Goal: Information Seeking & Learning: Learn about a topic

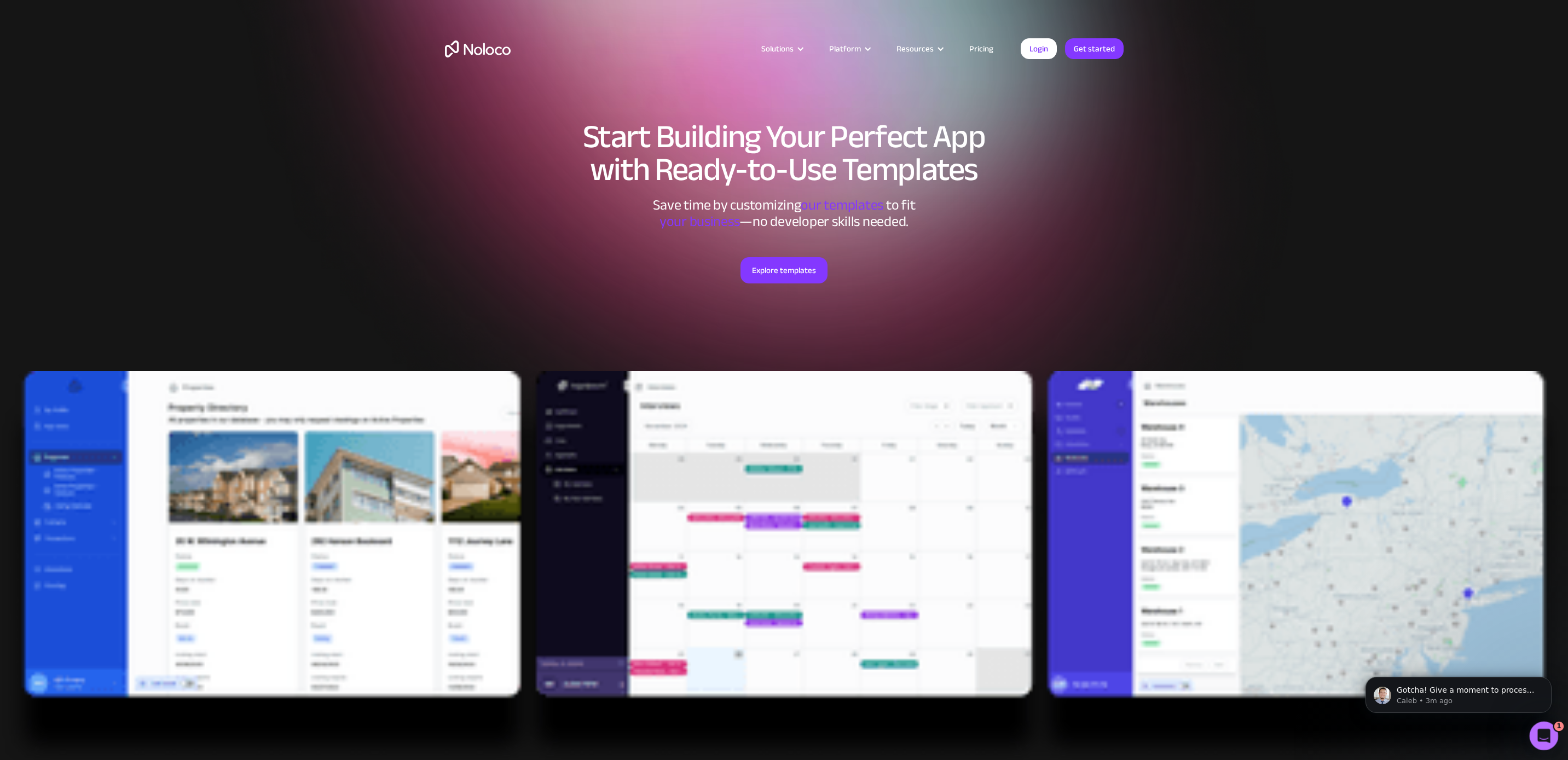
click at [1536, 733] on icon "Open Intercom Messenger" at bounding box center [1542, 734] width 18 height 18
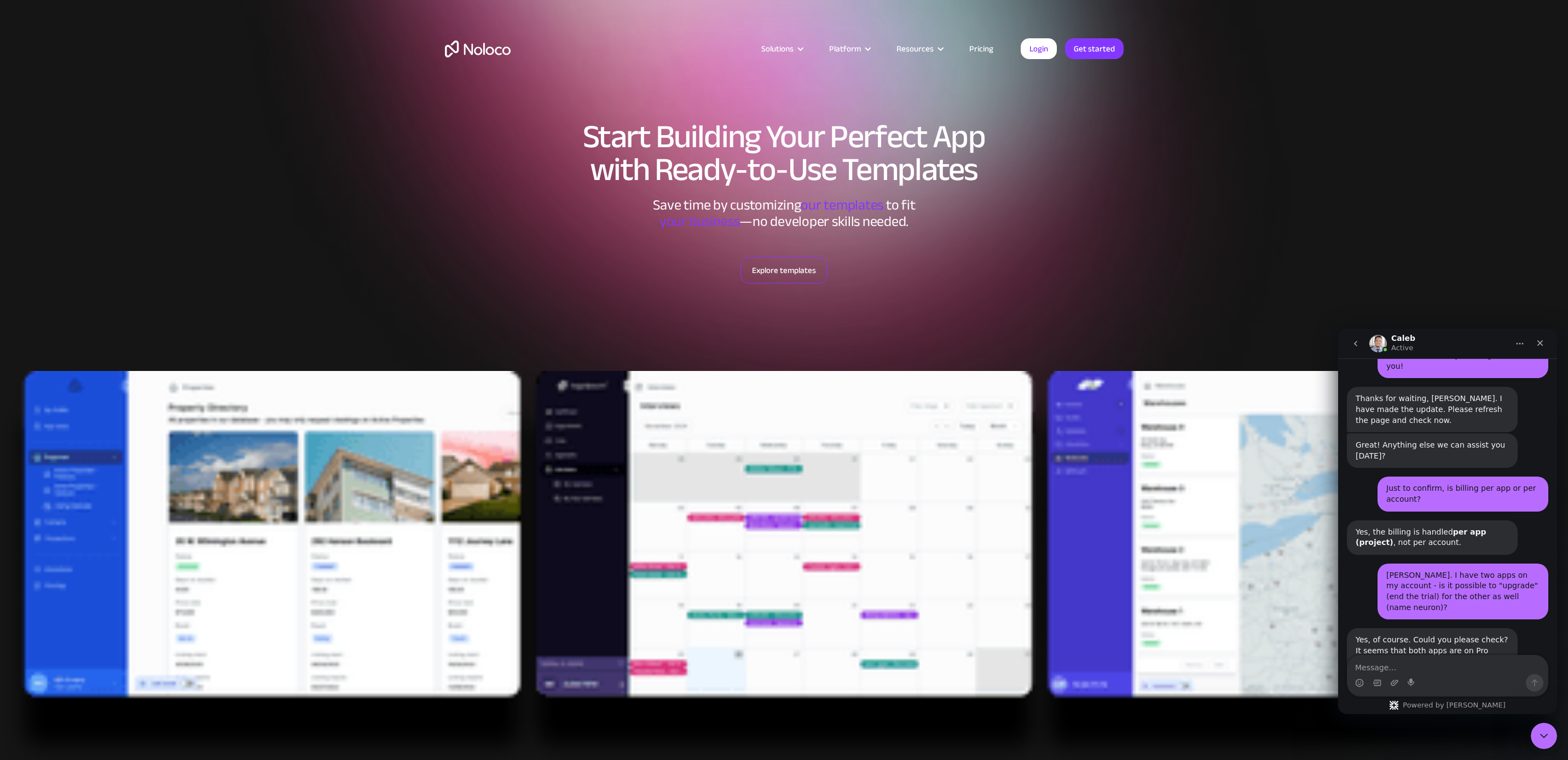
click at [780, 272] on link "Explore templates" at bounding box center [784, 270] width 87 height 27
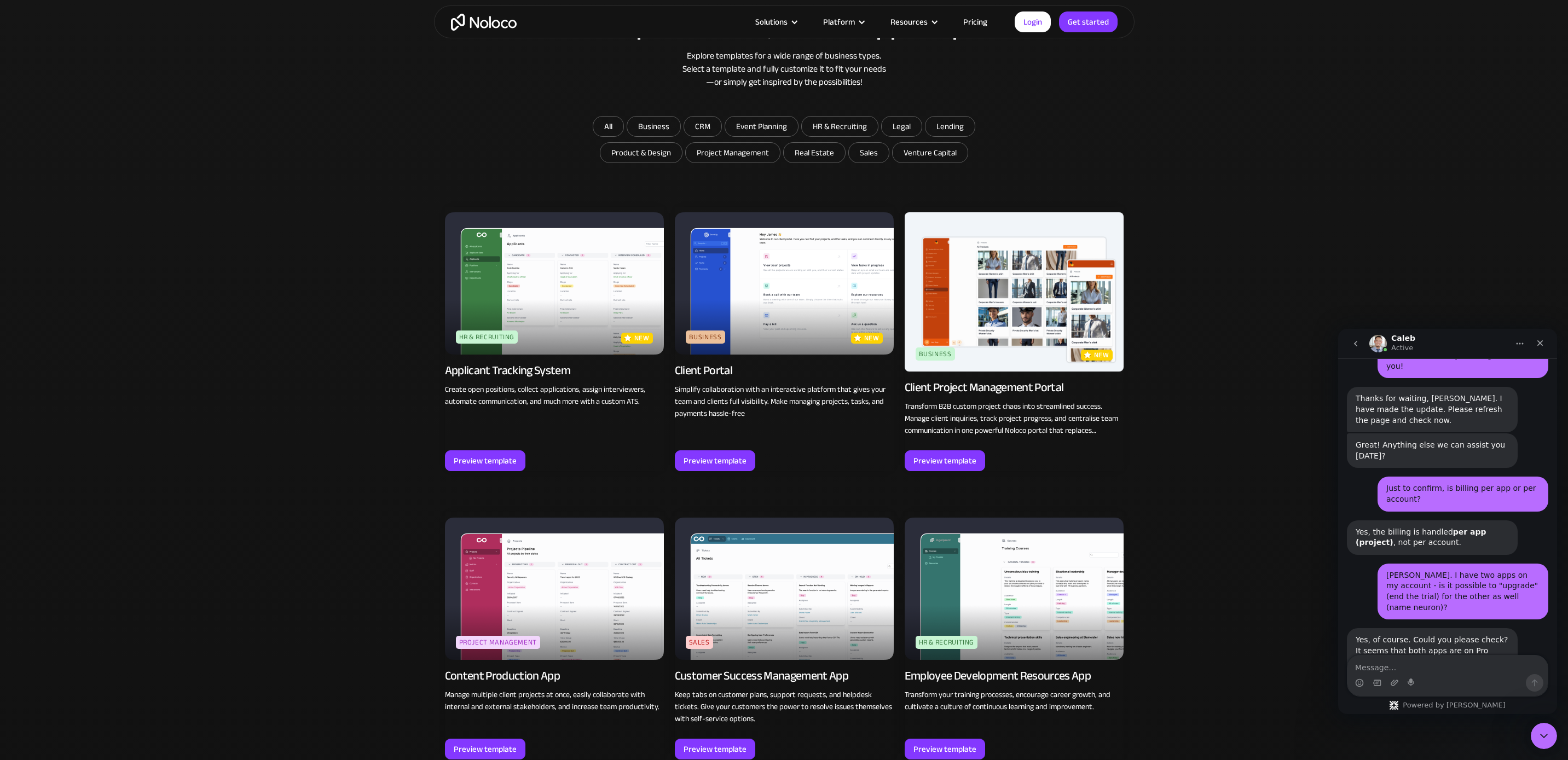
scroll to position [2278, 0]
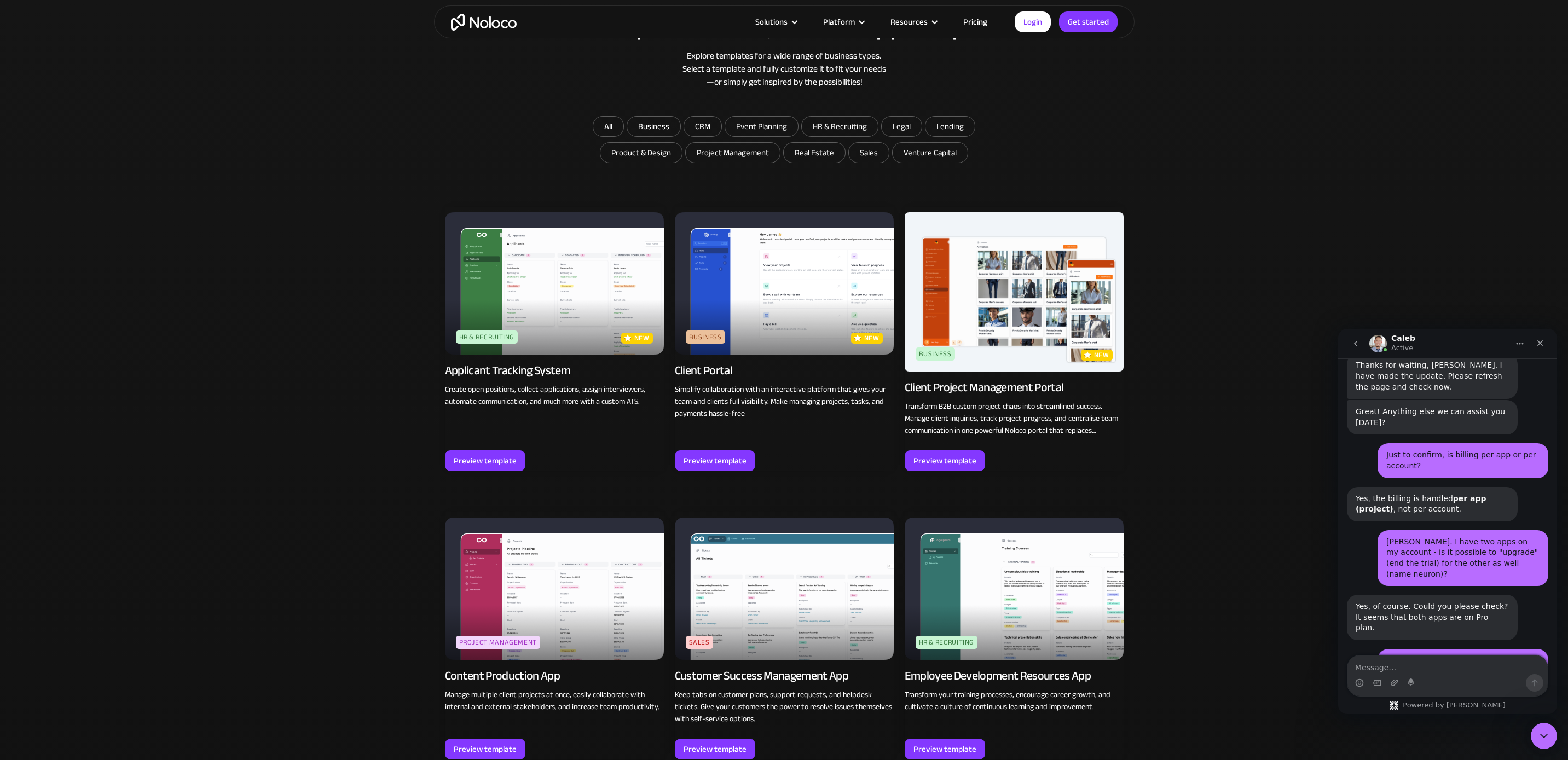
click at [1525, 346] on button "Home" at bounding box center [1519, 343] width 21 height 21
click at [1539, 343] on icon "Close" at bounding box center [1540, 343] width 6 height 6
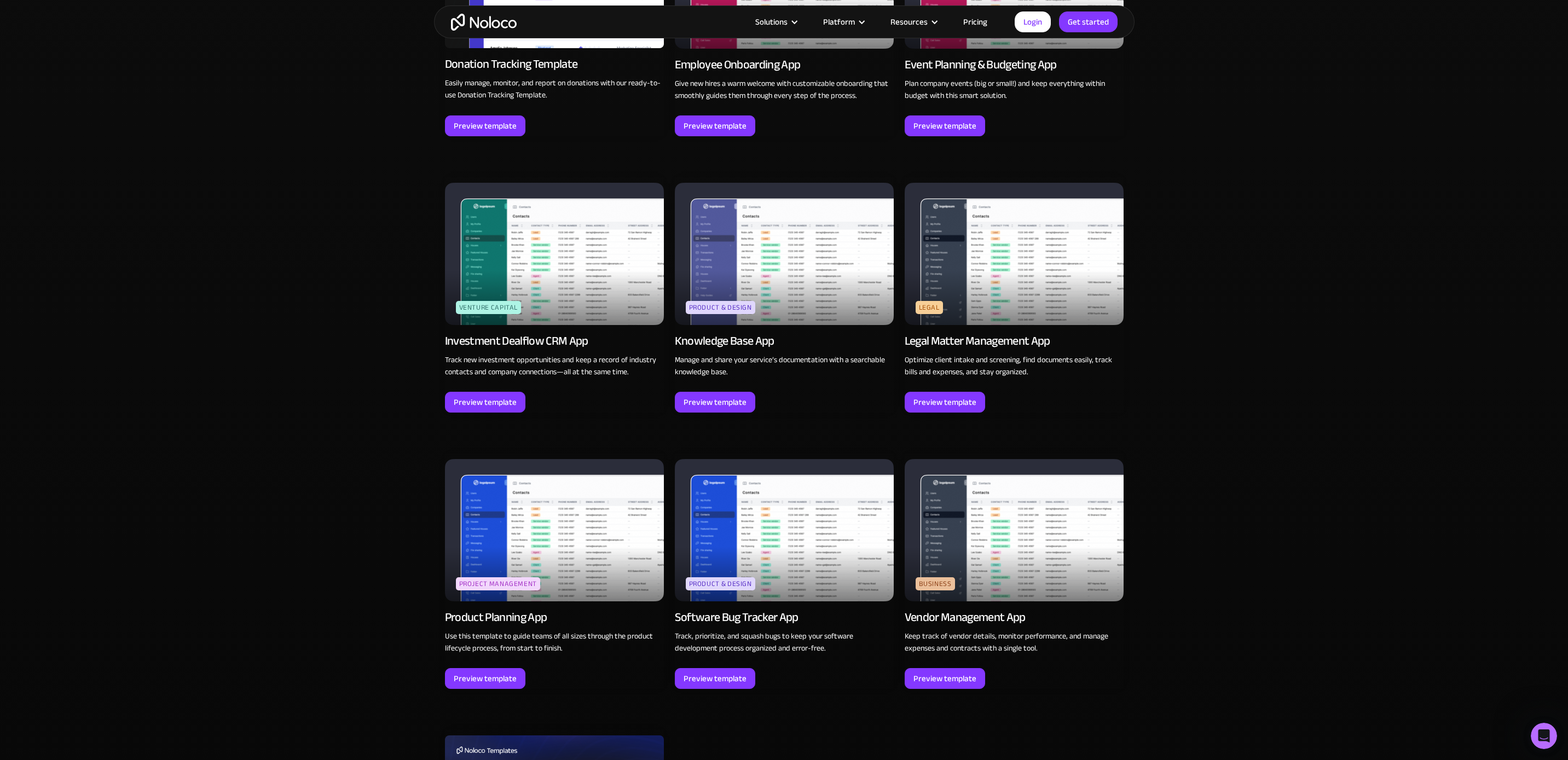
scroll to position [3123, 0]
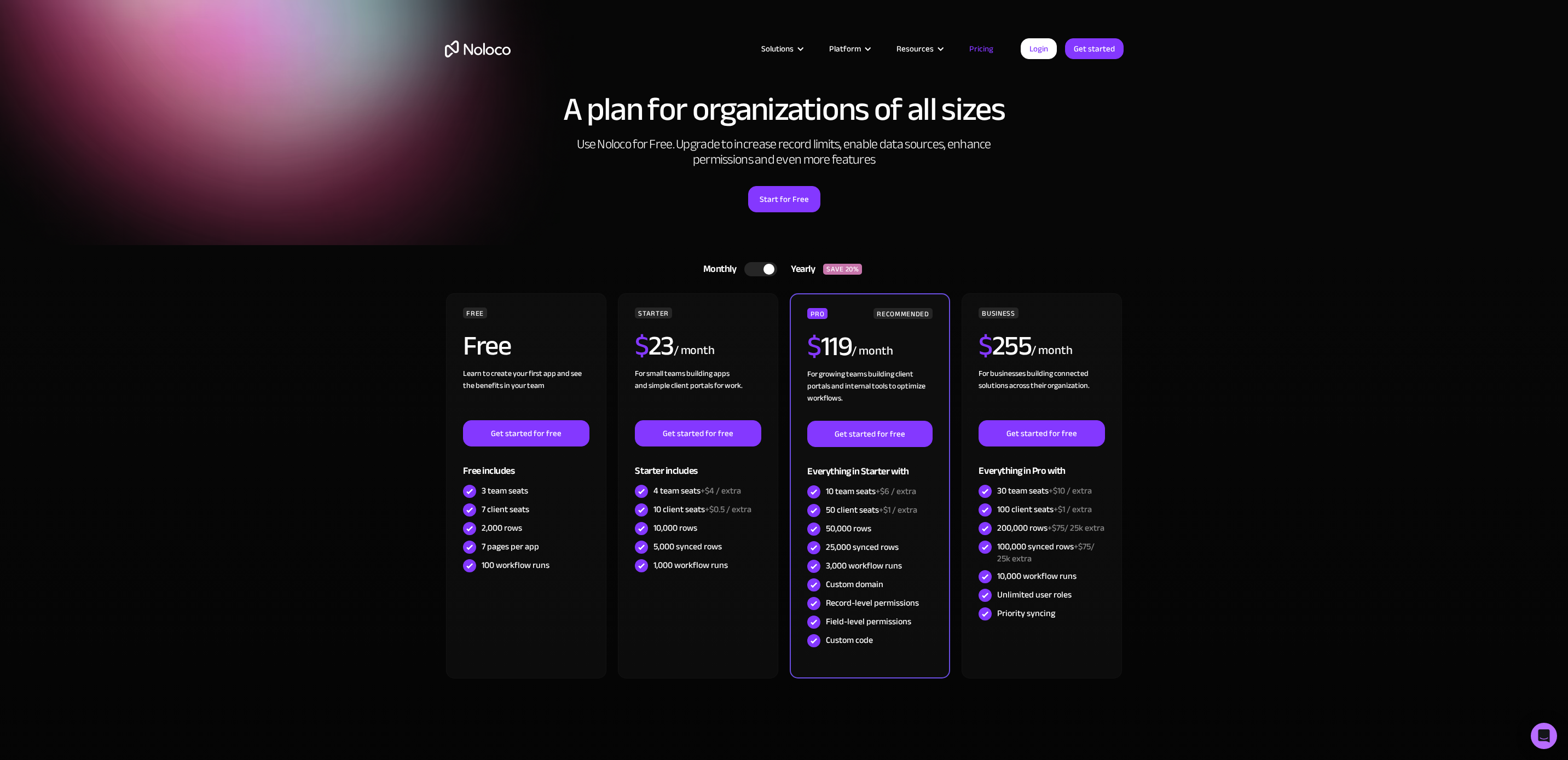
click at [764, 274] on div at bounding box center [761, 269] width 33 height 14
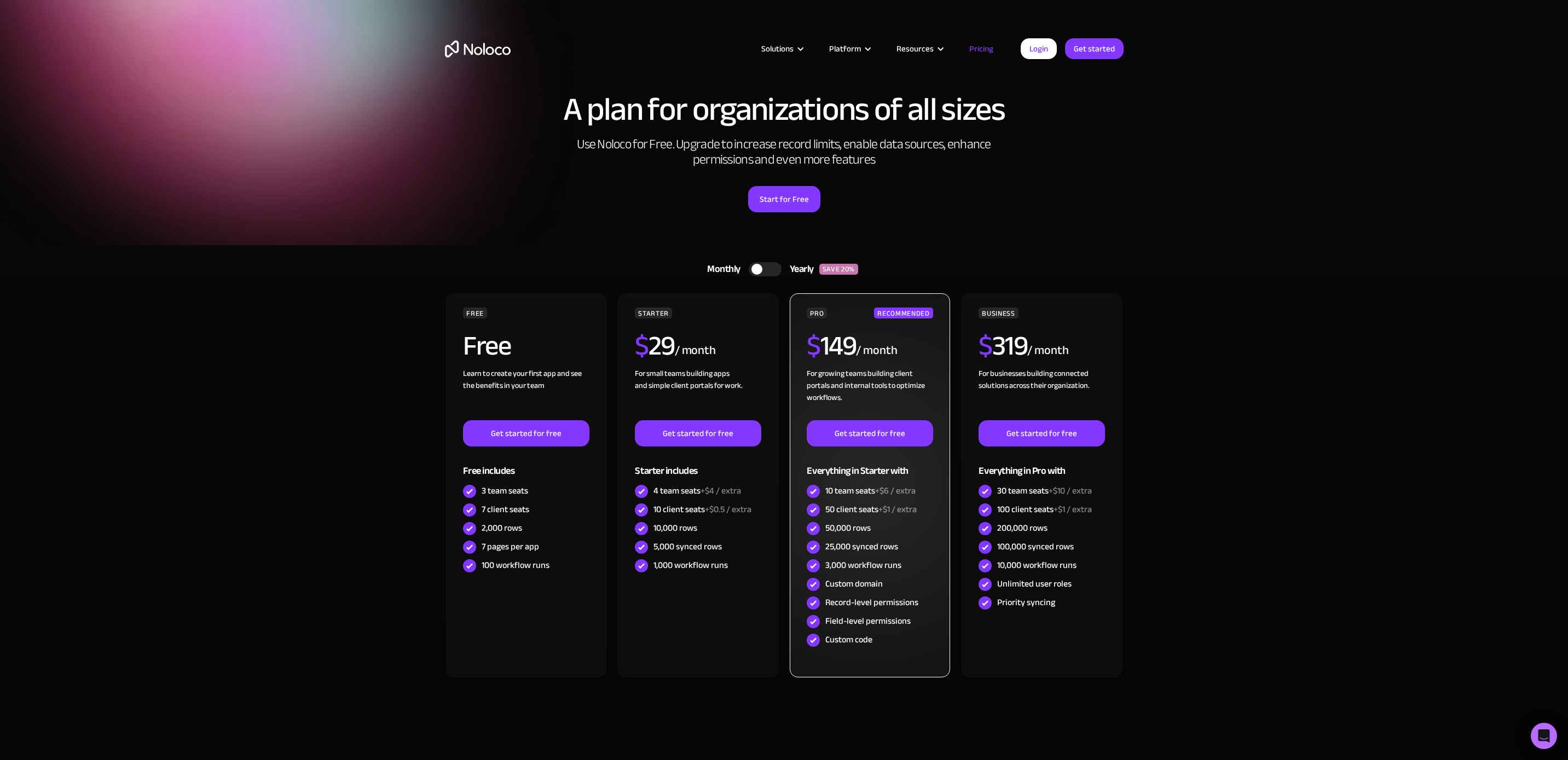
click at [865, 378] on div "For growing teams building client portals and internal tools to optimize workfl…" at bounding box center [870, 393] width 126 height 52
click at [874, 441] on link "Get started for free" at bounding box center [870, 433] width 126 height 27
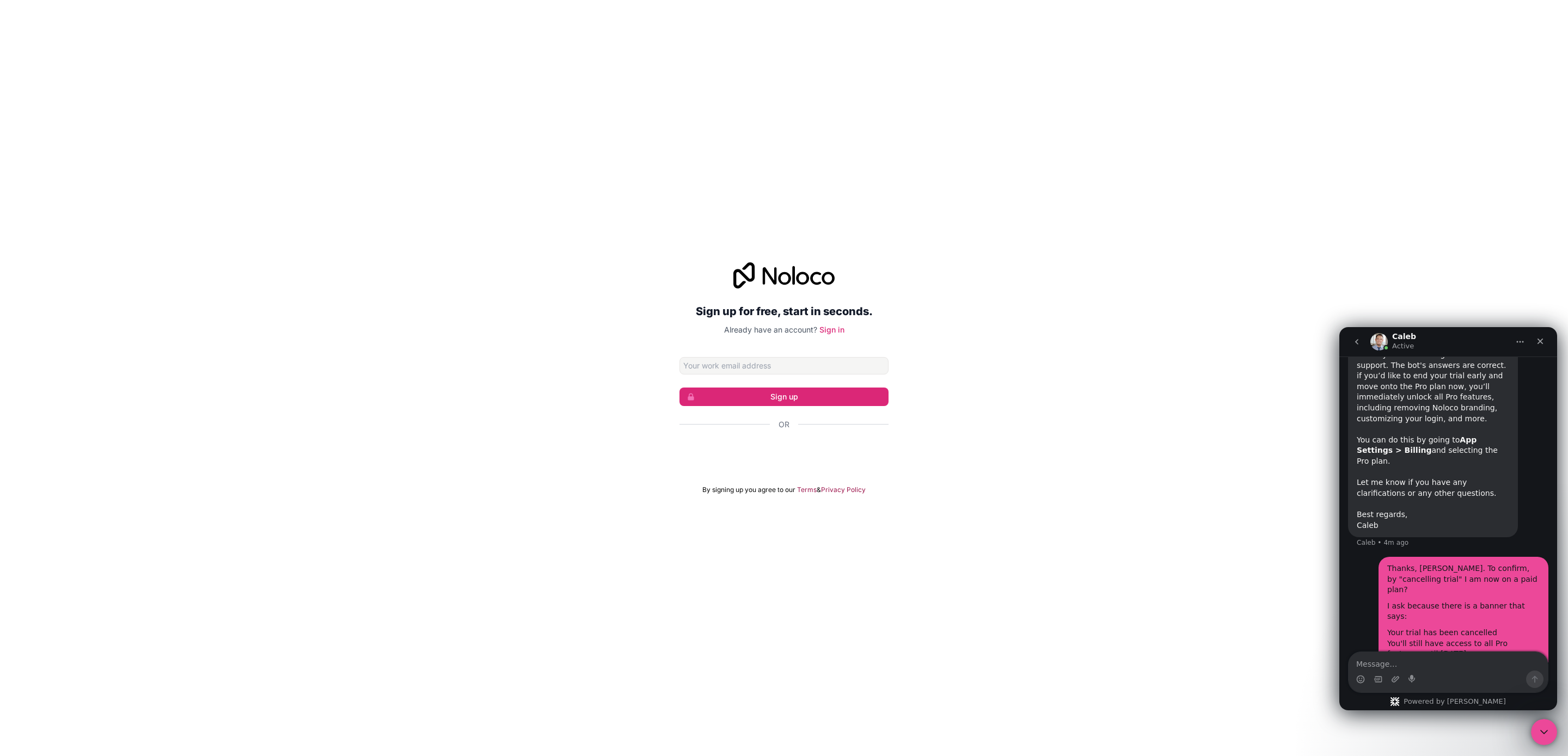
scroll to position [1533, 0]
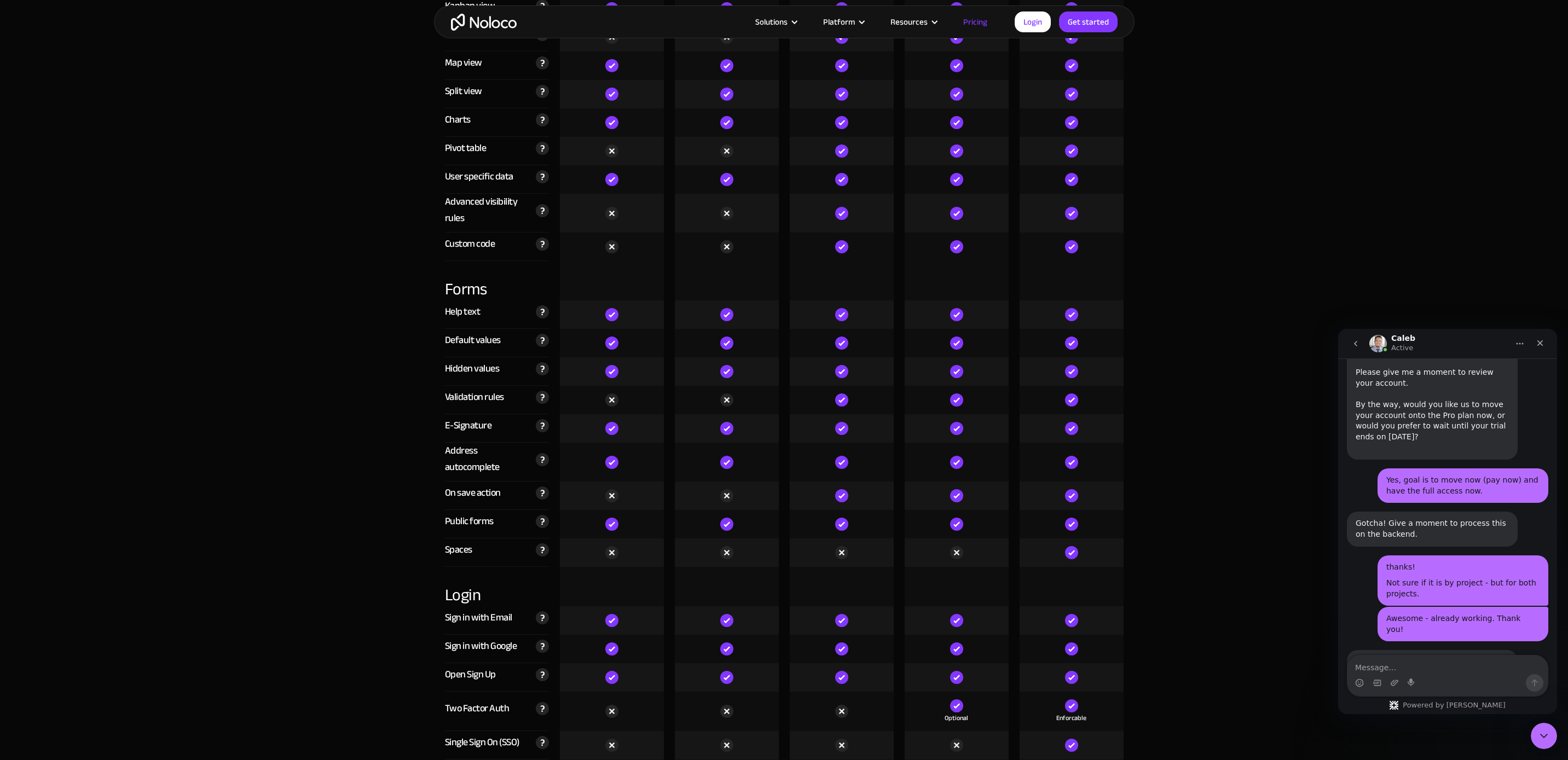
scroll to position [1975, 0]
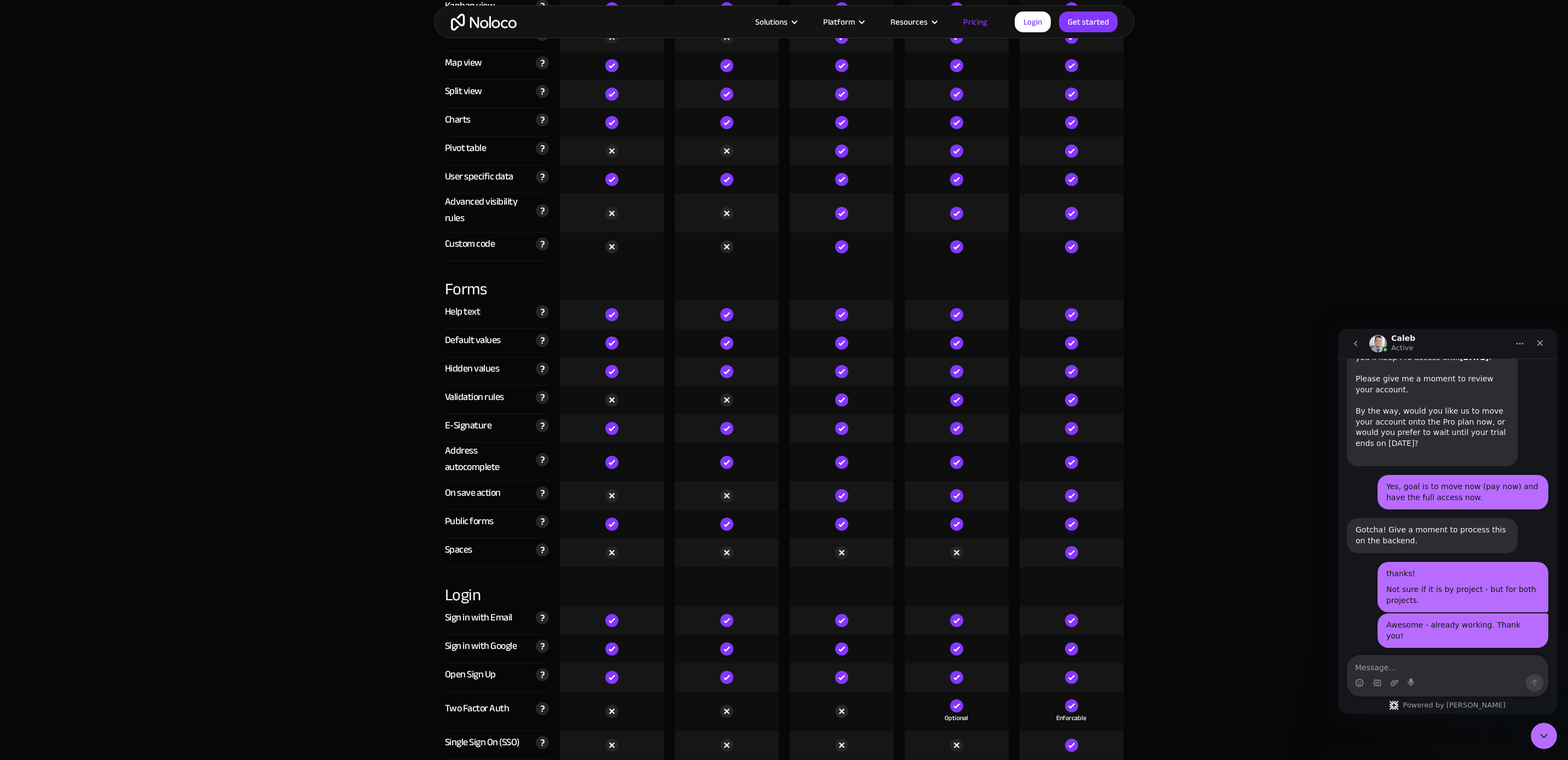
click at [1425, 668] on textarea "Message…" at bounding box center [1447, 665] width 200 height 18
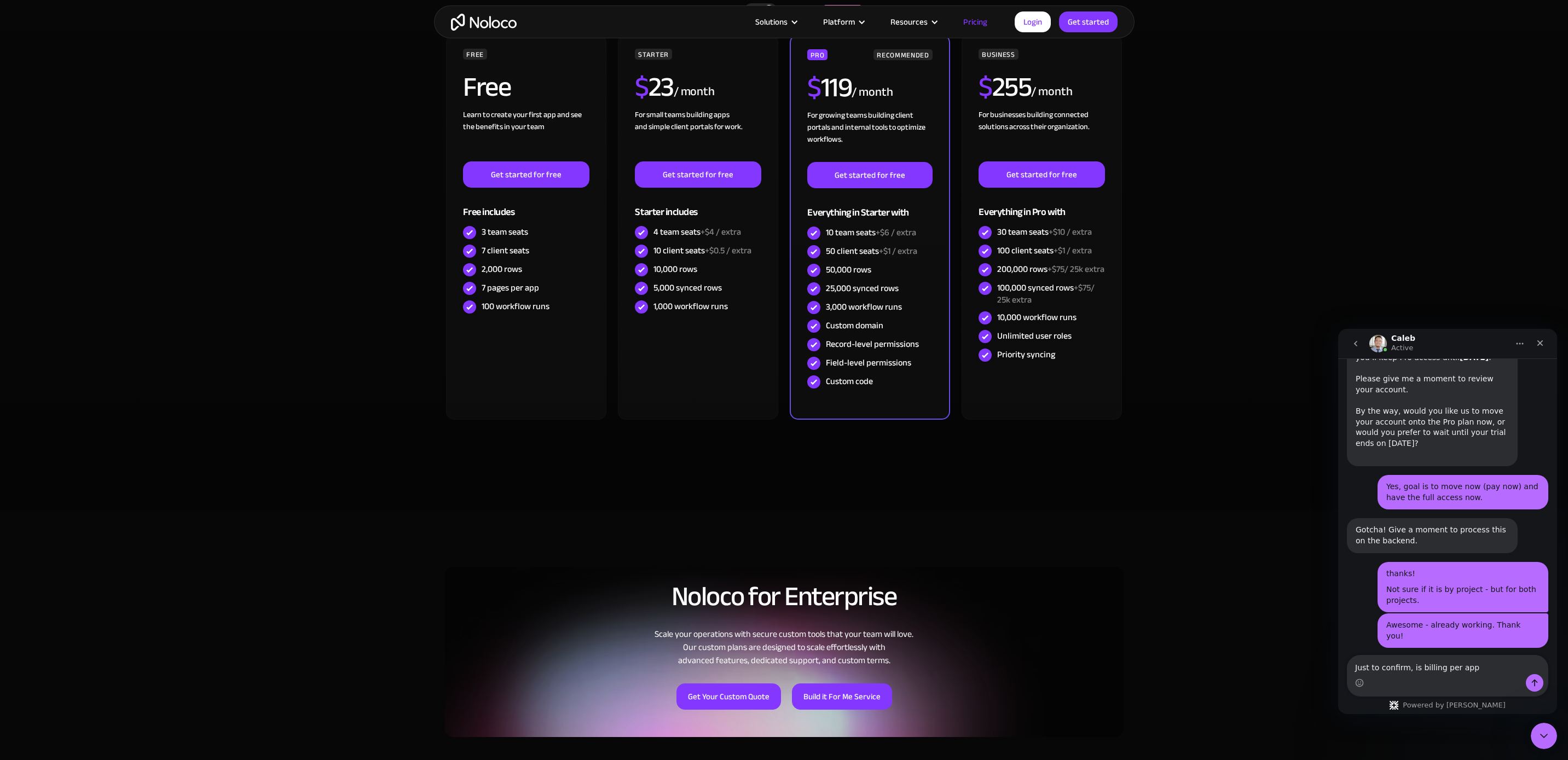
scroll to position [0, 0]
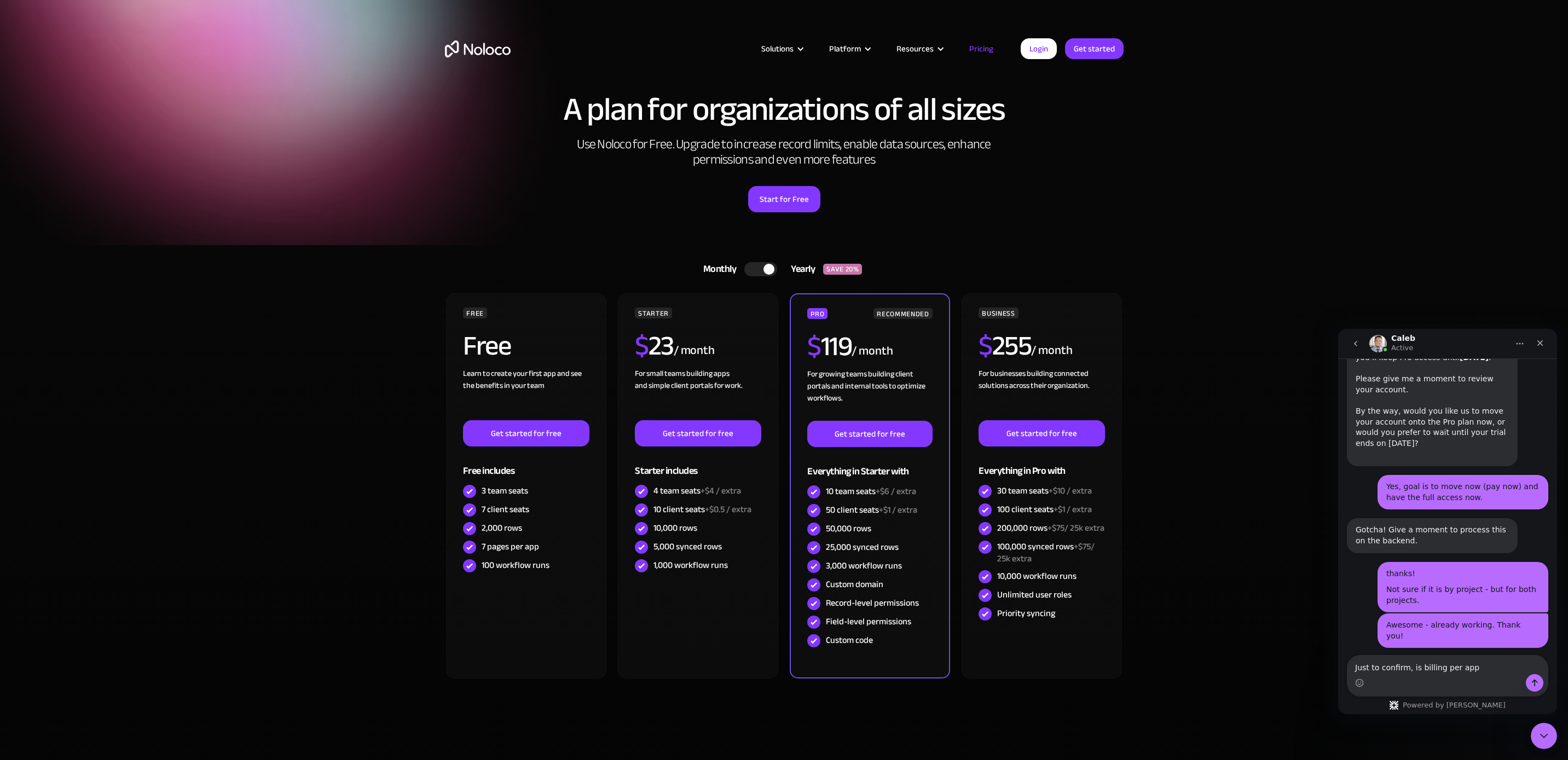
click at [1477, 665] on textarea "Just to confirm, is billing per app" at bounding box center [1447, 665] width 200 height 18
type textarea "Just to confirm, is billing per app or per account?"
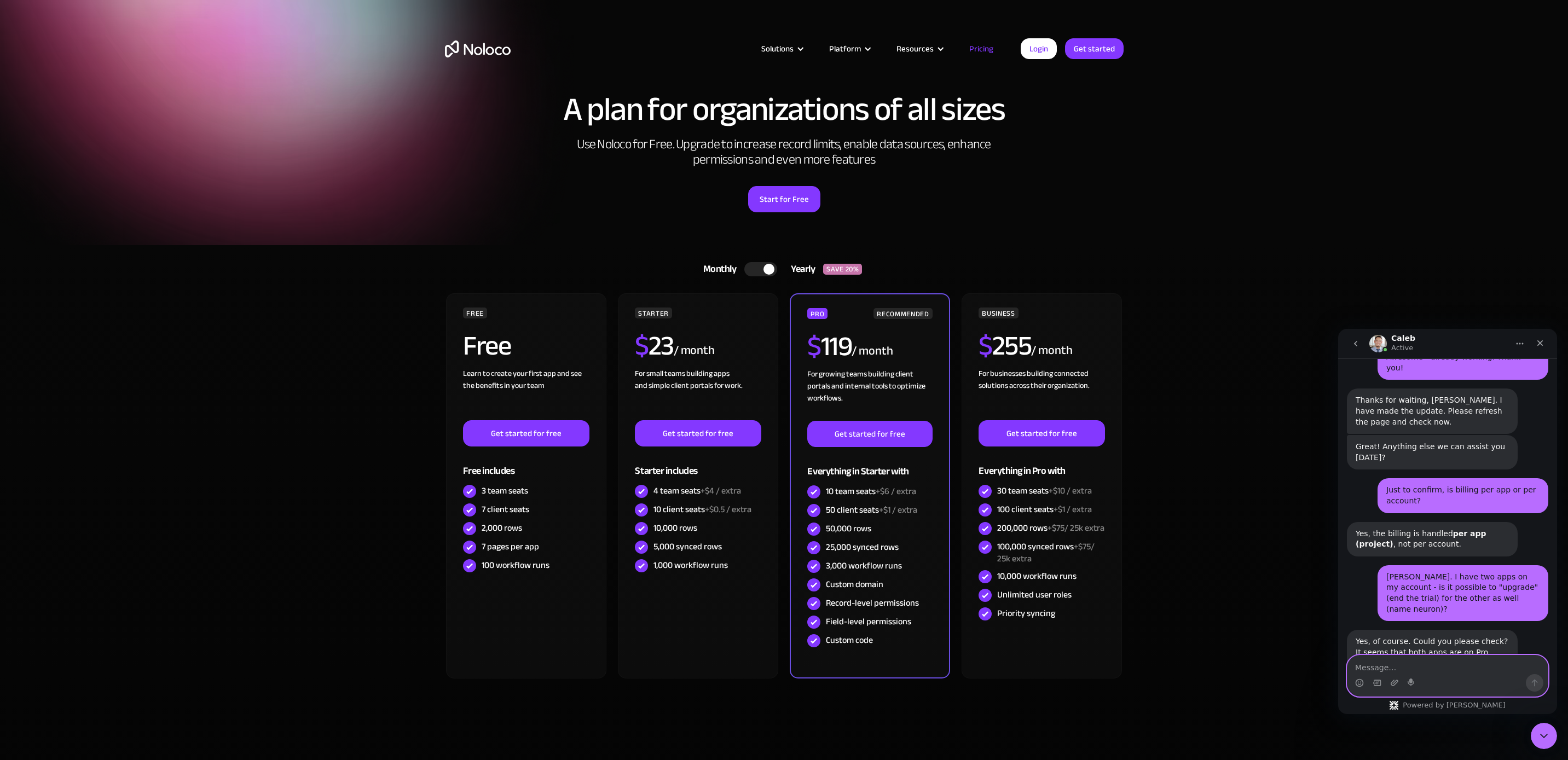
scroll to position [2244, 0]
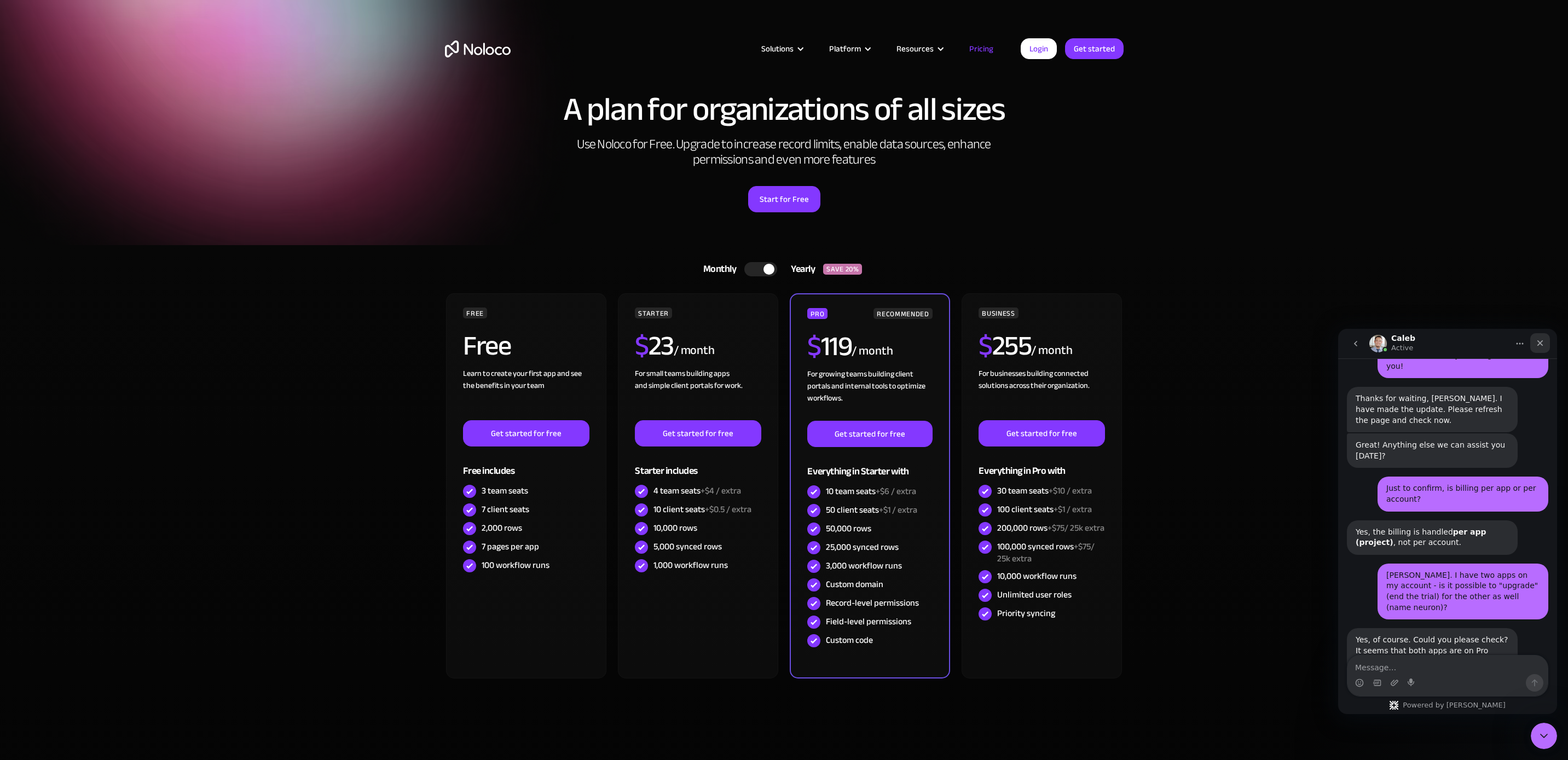
click at [1537, 341] on icon "Close" at bounding box center [1540, 343] width 6 height 6
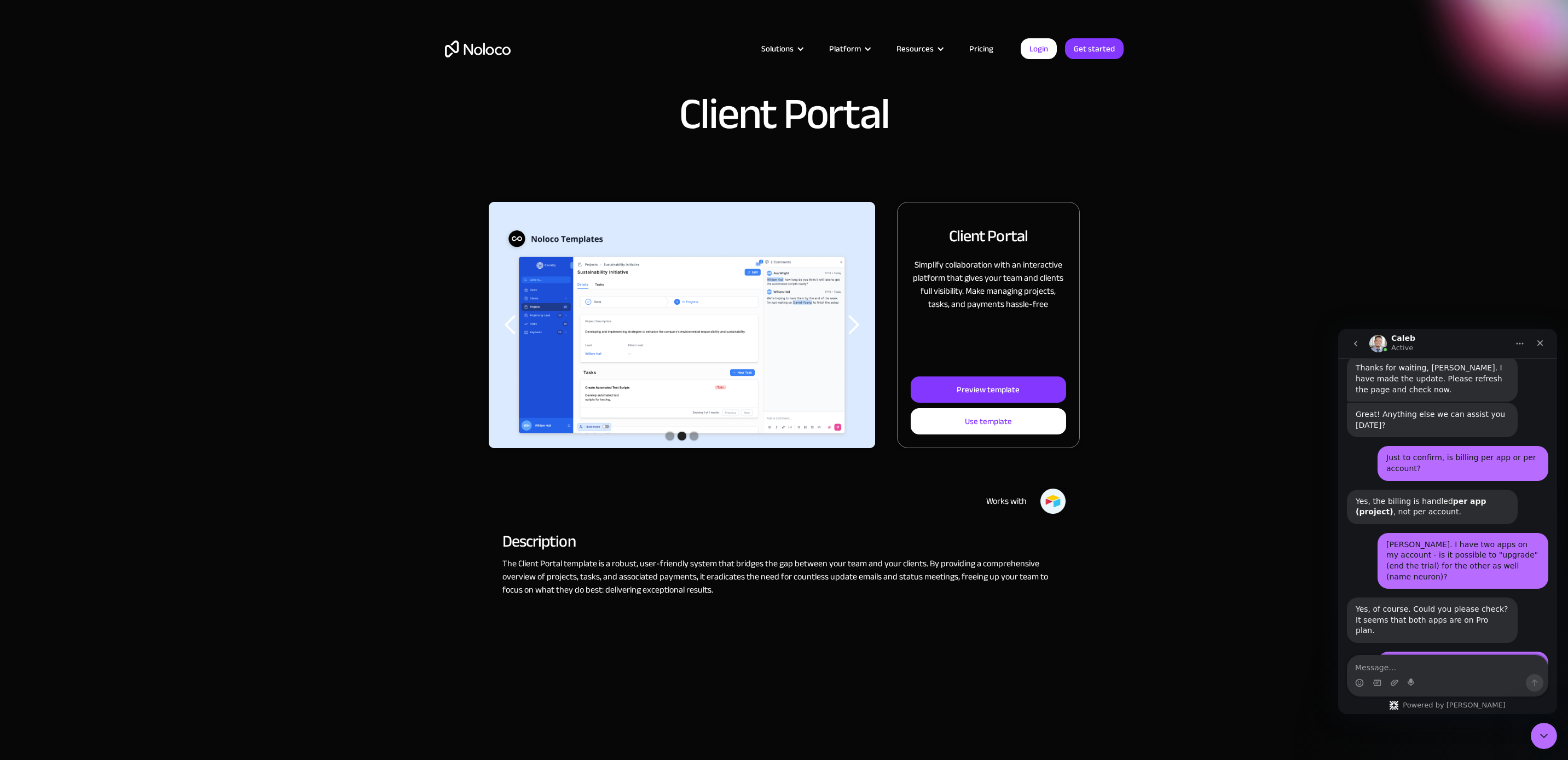
scroll to position [2278, 0]
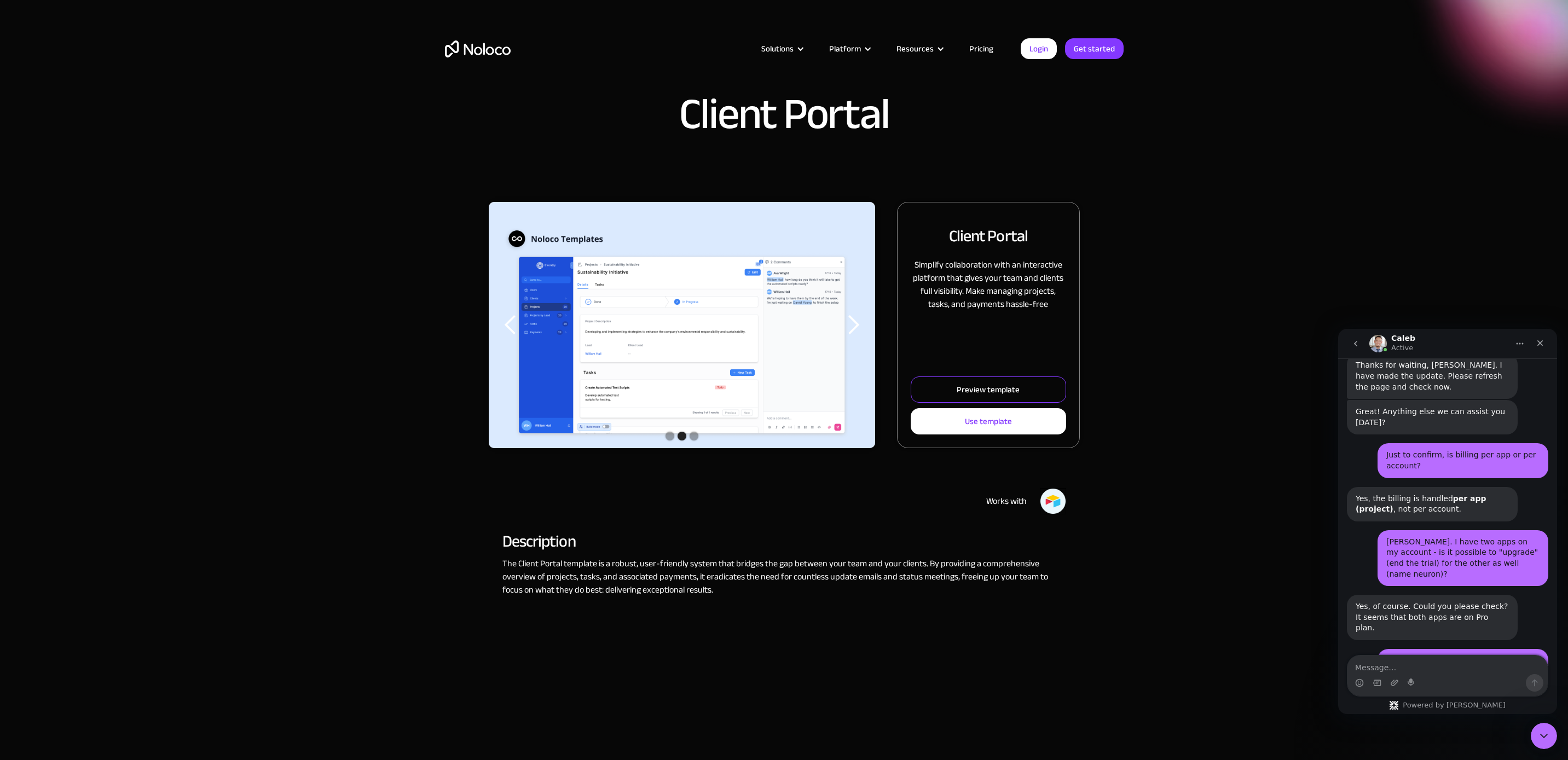
click at [960, 391] on div "Preview template" at bounding box center [988, 389] width 63 height 14
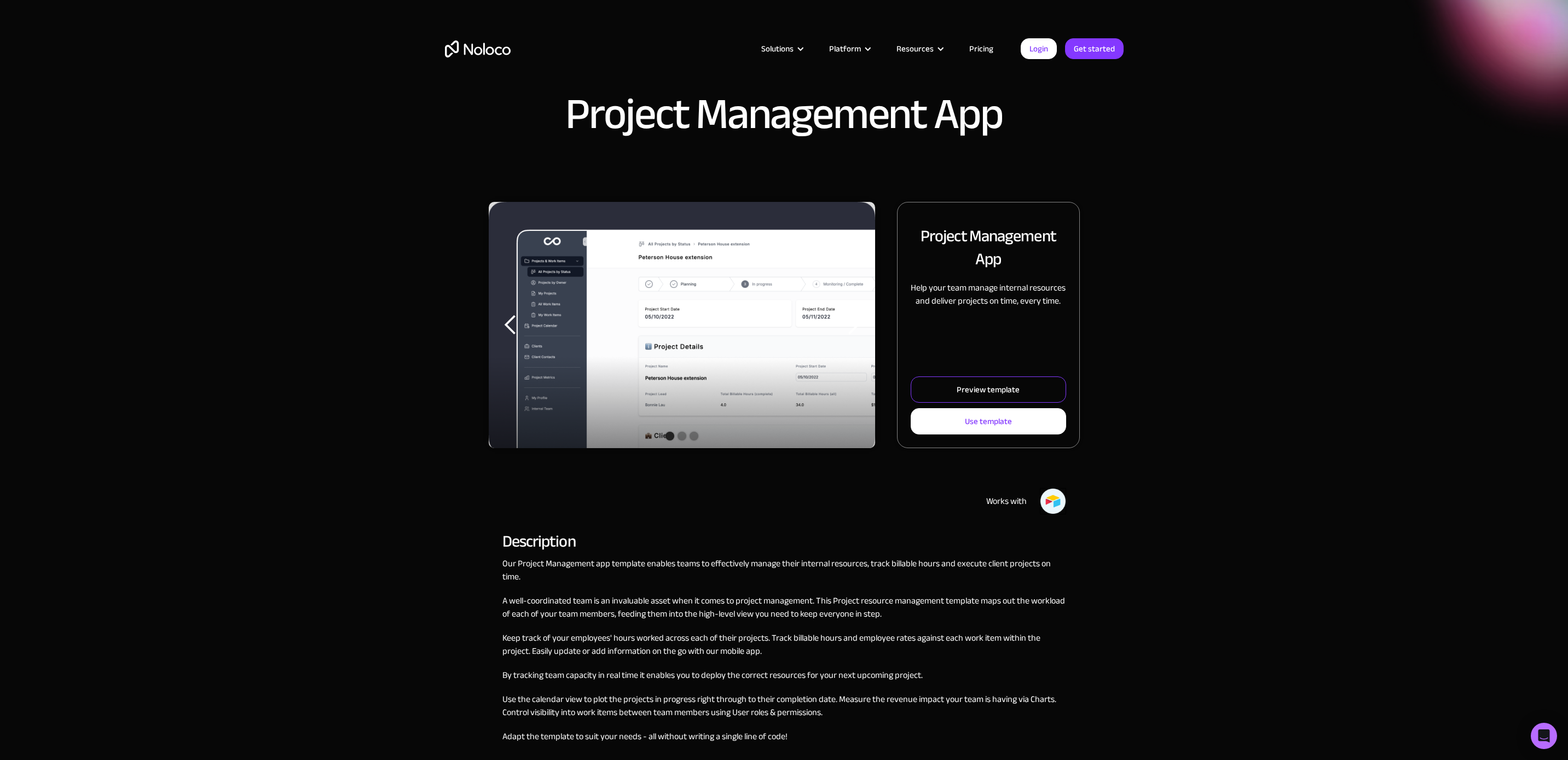
click at [988, 387] on div "Preview template" at bounding box center [988, 389] width 63 height 14
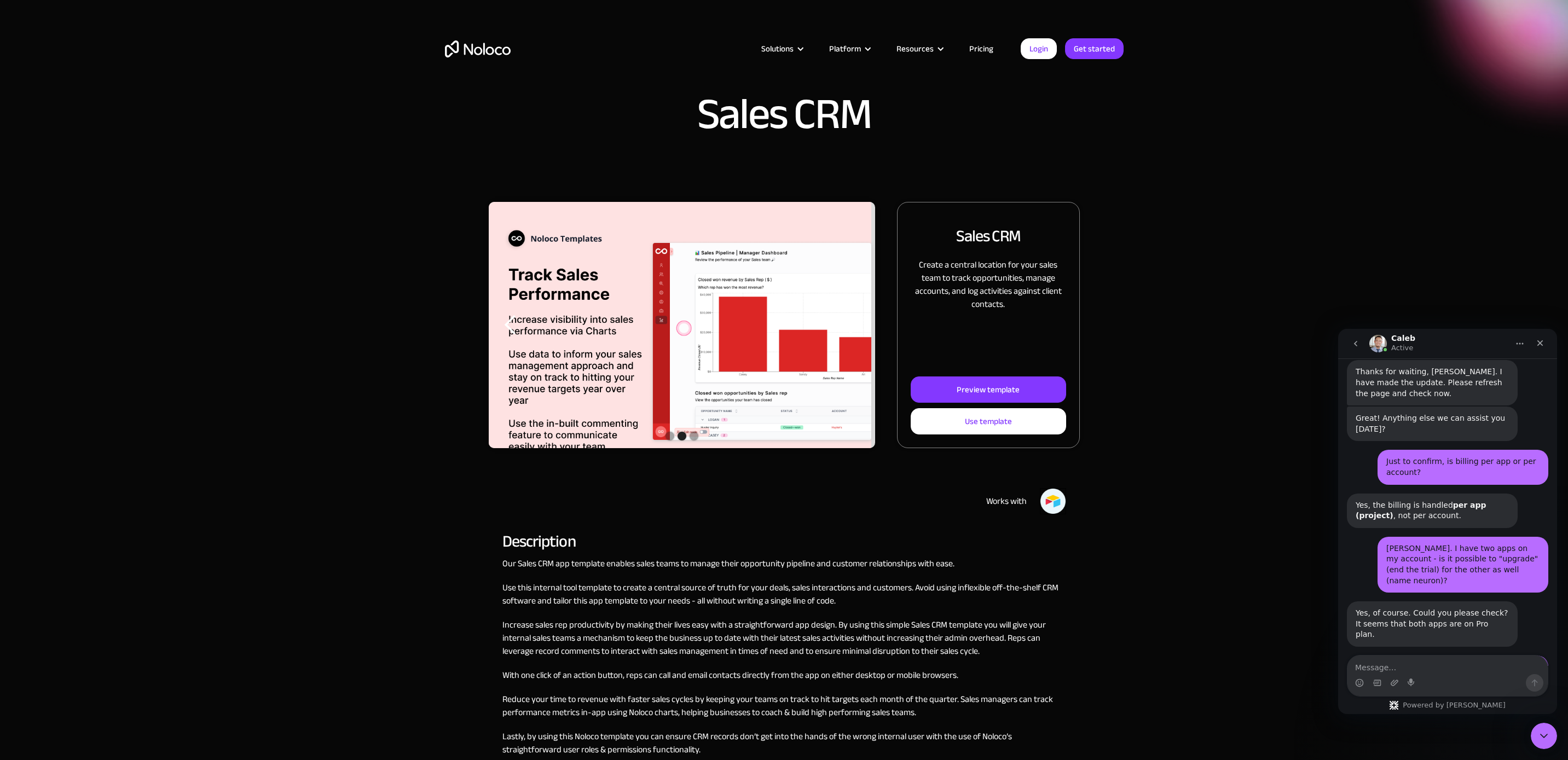
scroll to position [2278, 0]
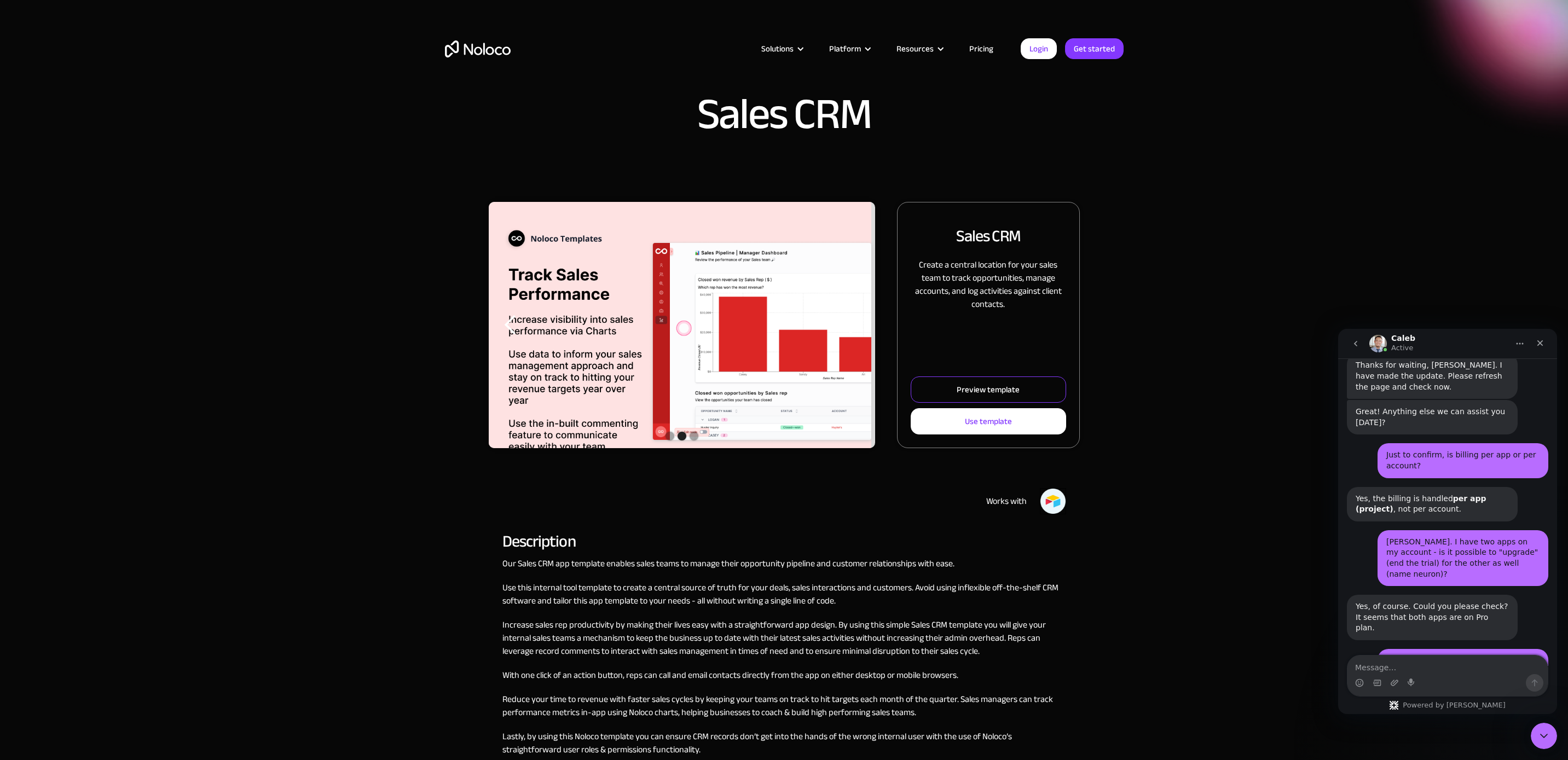
click at [979, 394] on div "Preview template" at bounding box center [988, 389] width 63 height 14
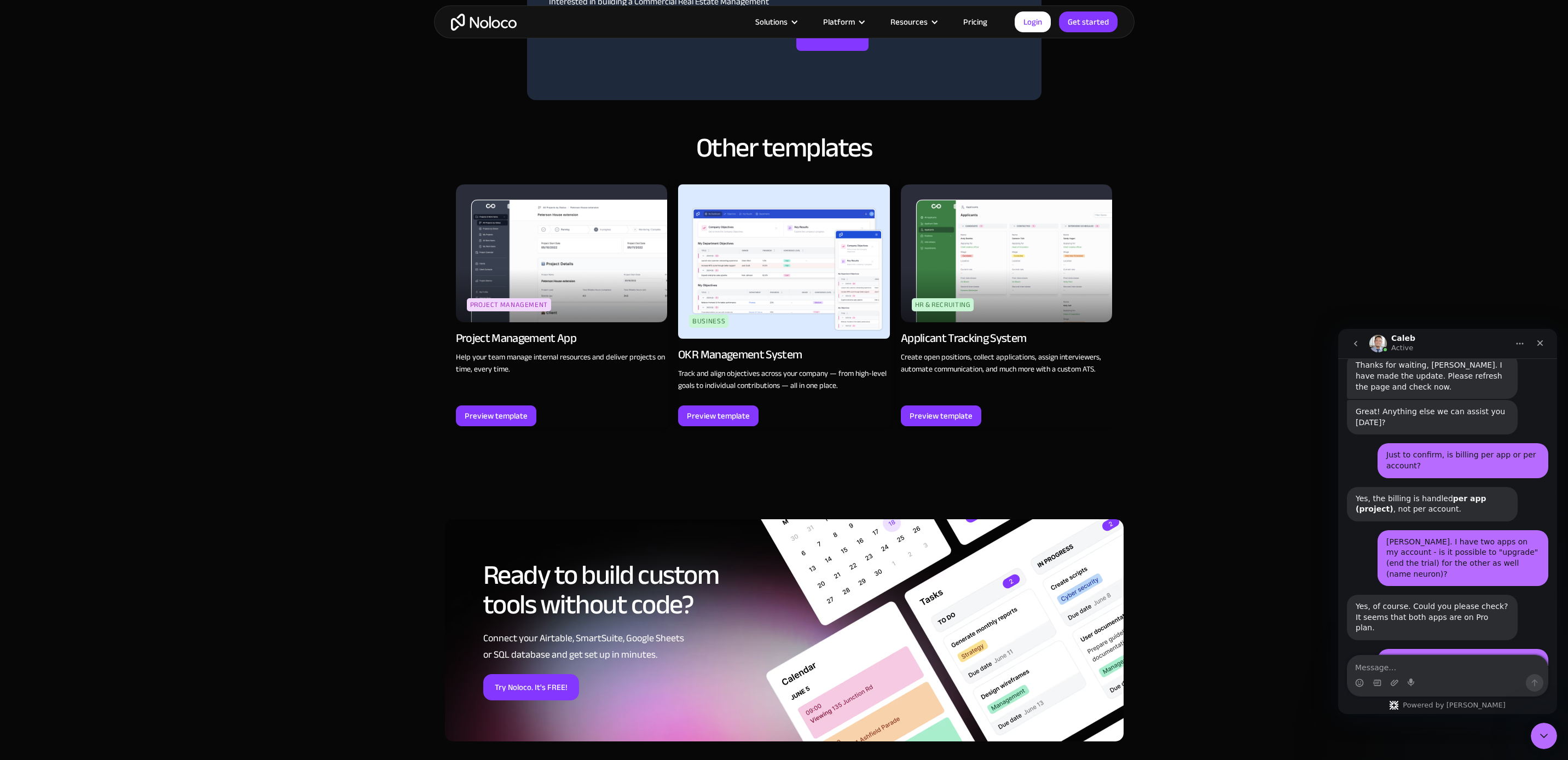
scroll to position [908, 0]
